Goal: Share content

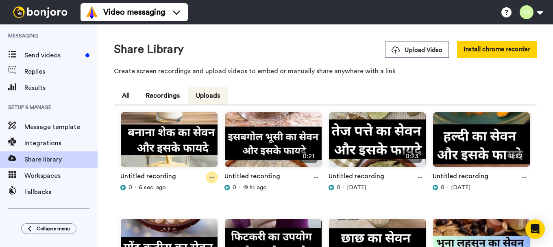
click at [208, 176] on div at bounding box center [212, 177] width 12 height 12
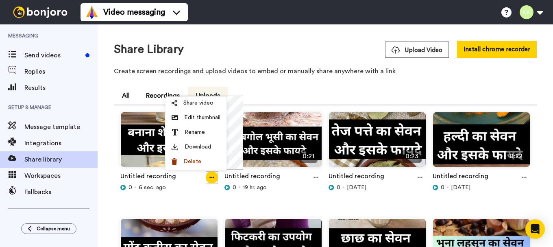
click at [201, 96] on div "Share video Edit thumbnail Rename Download Delete" at bounding box center [196, 133] width 62 height 74
click at [201, 102] on span "Share video" at bounding box center [199, 103] width 30 height 8
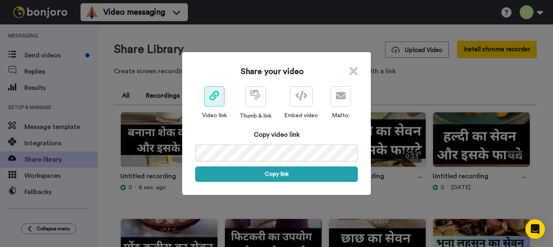
drag, startPoint x: 275, startPoint y: 170, endPoint x: 281, endPoint y: 183, distance: 14.6
click at [275, 170] on button "Copy link" at bounding box center [276, 173] width 163 height 15
